Goal: Information Seeking & Learning: Learn about a topic

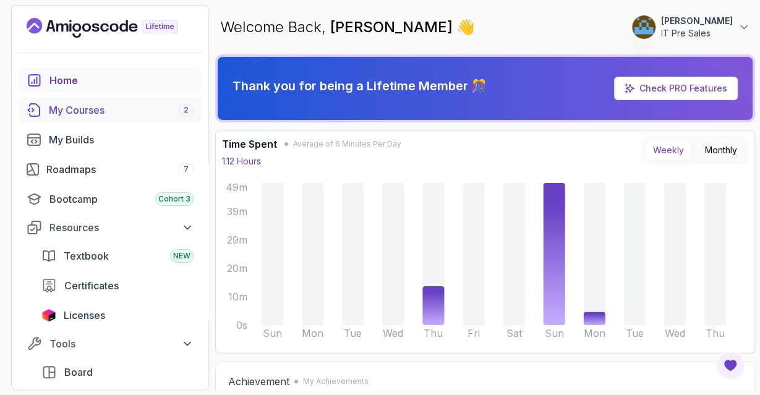
click at [75, 108] on div "My Courses 2" at bounding box center [121, 110] width 145 height 15
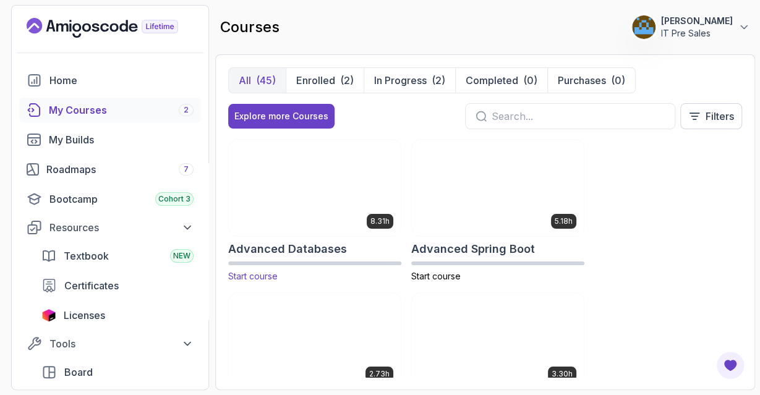
scroll to position [135, 0]
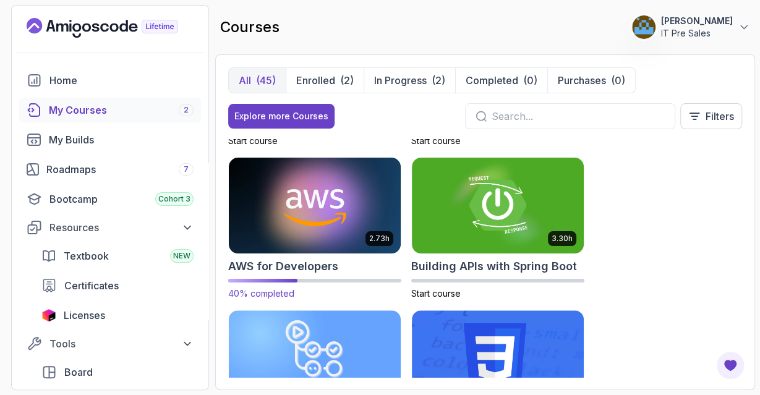
click at [308, 184] on img at bounding box center [315, 205] width 181 height 101
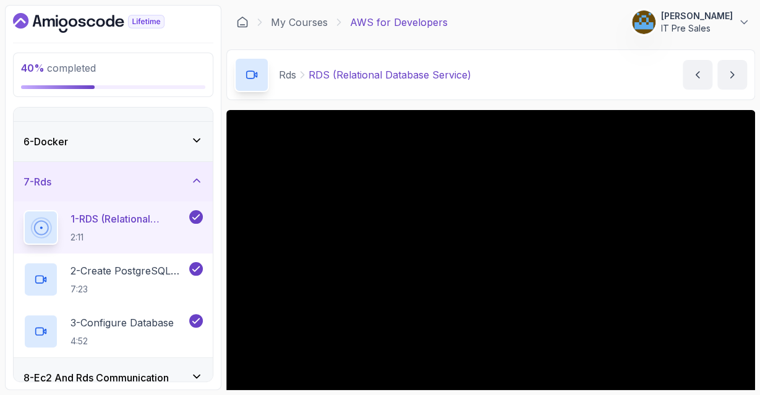
scroll to position [157, 0]
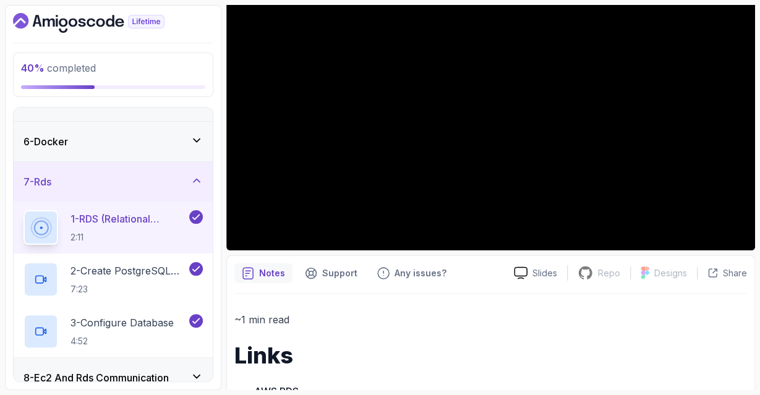
click at [120, 223] on p "1 - RDS (Relational Database Service)" at bounding box center [129, 219] width 116 height 15
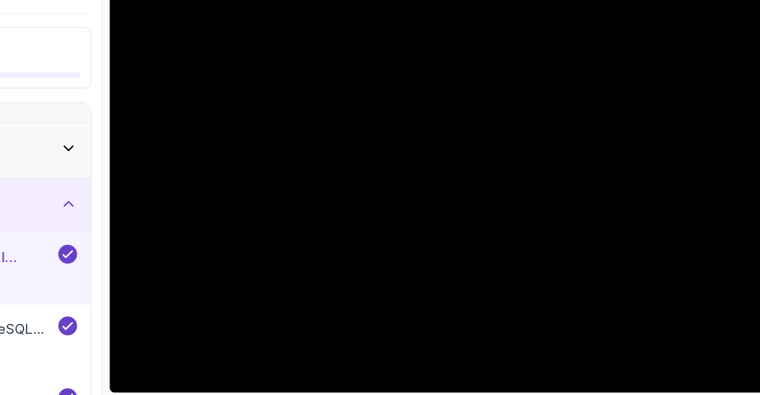
scroll to position [99, 0]
